Goal: Information Seeking & Learning: Learn about a topic

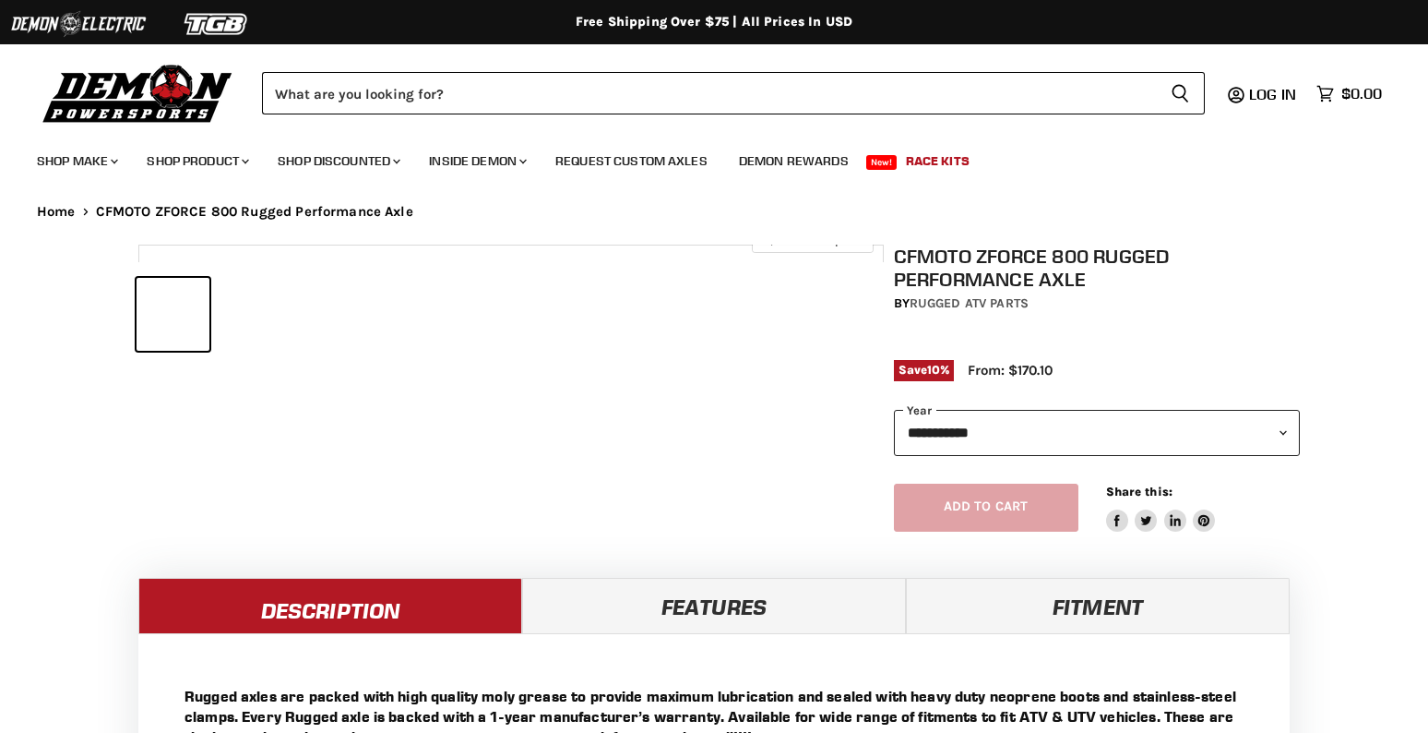
select select "******"
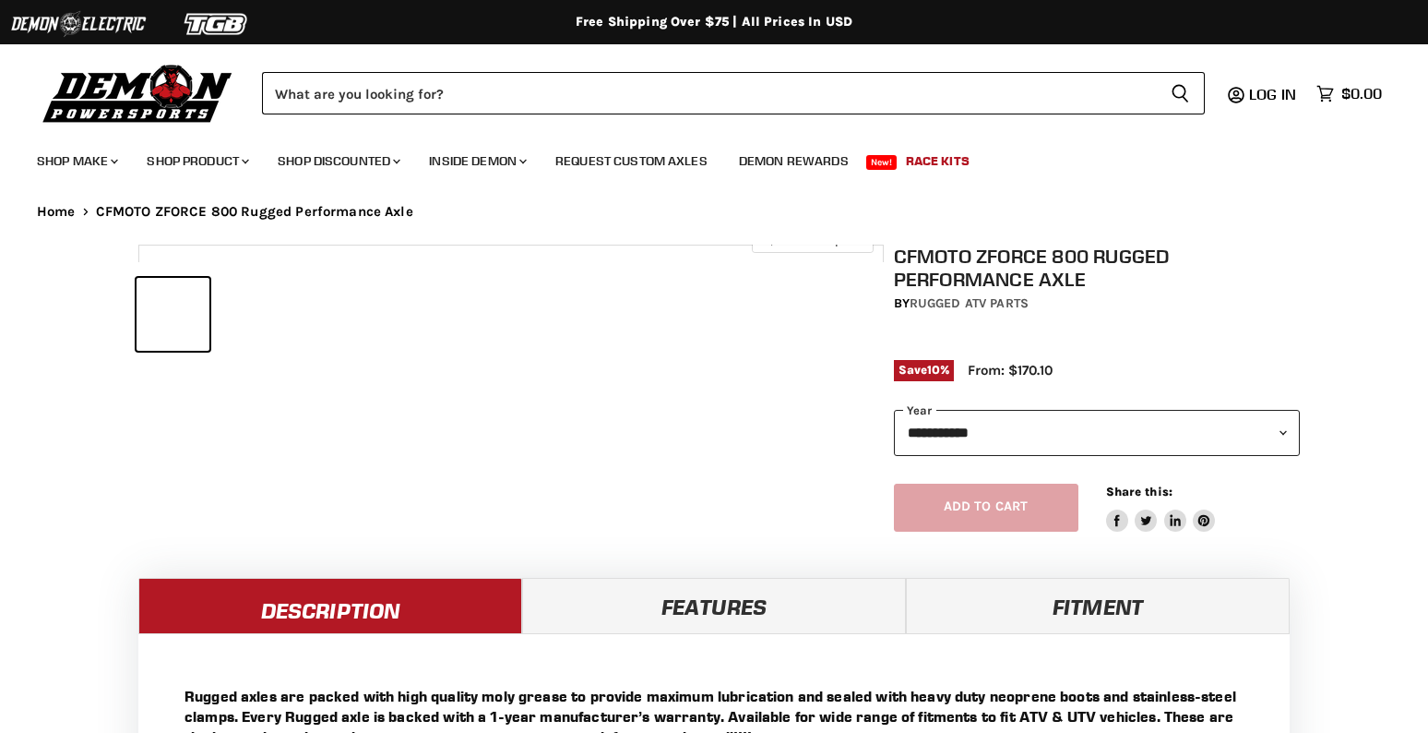
select select "******"
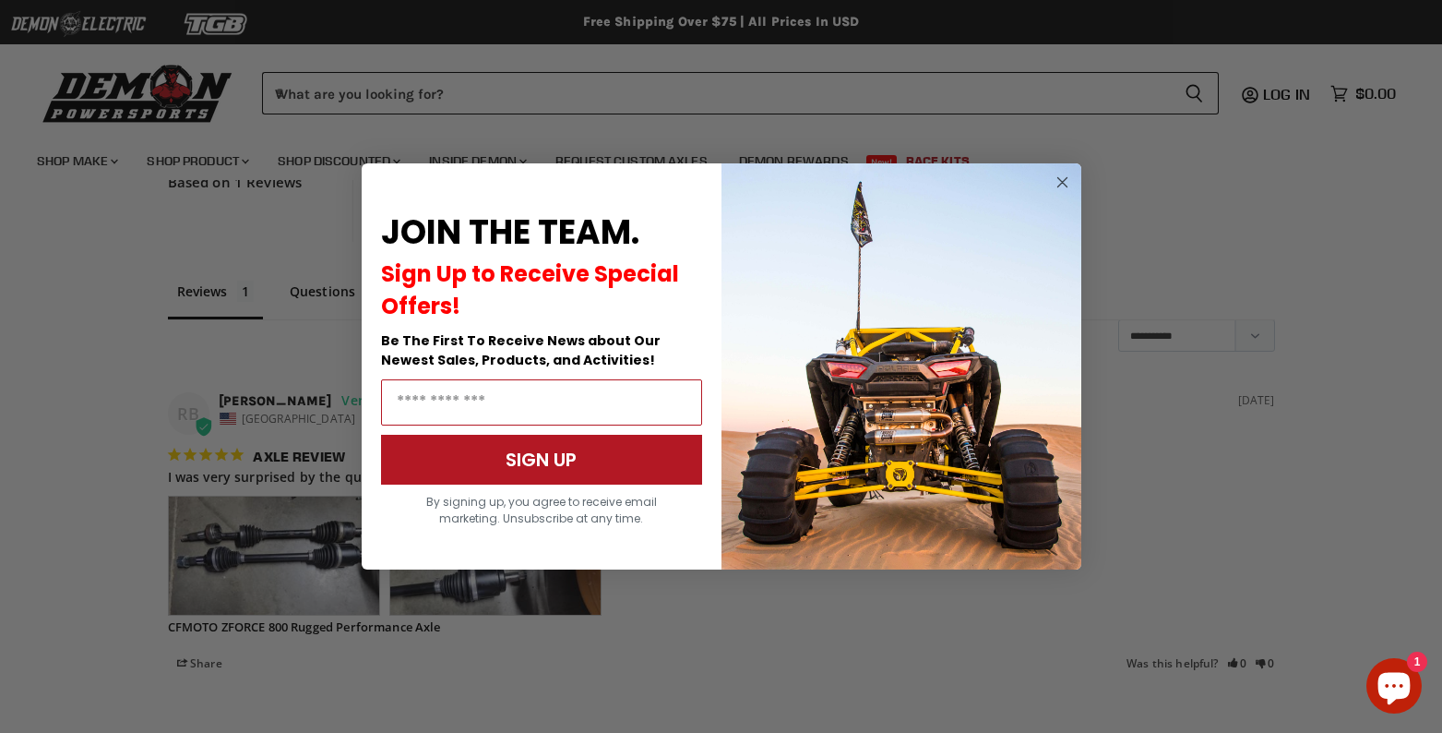
scroll to position [1465, 0]
